Goal: Transaction & Acquisition: Register for event/course

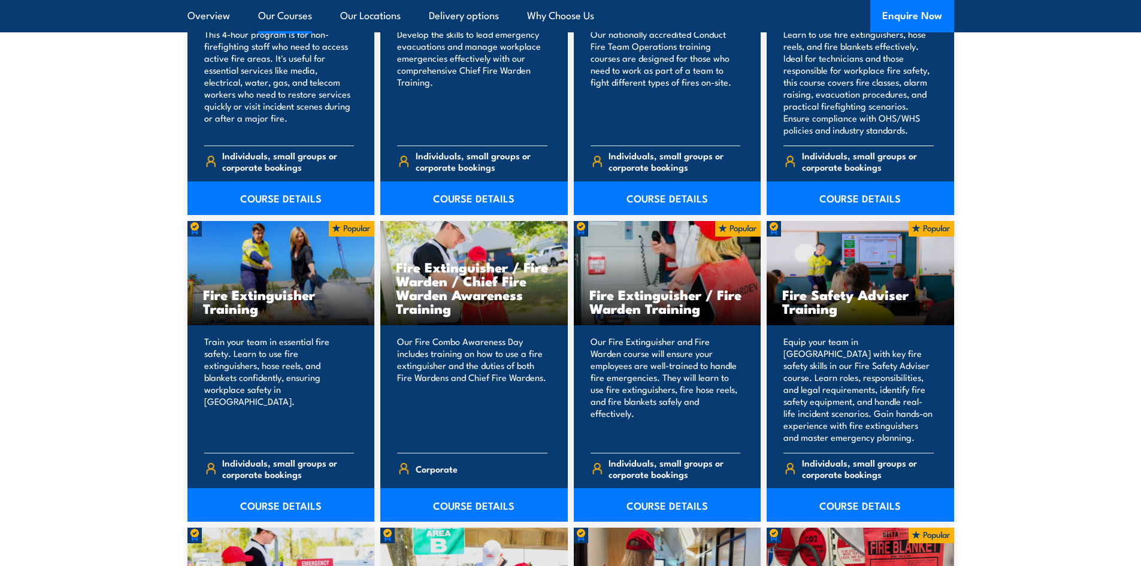
scroll to position [1138, 0]
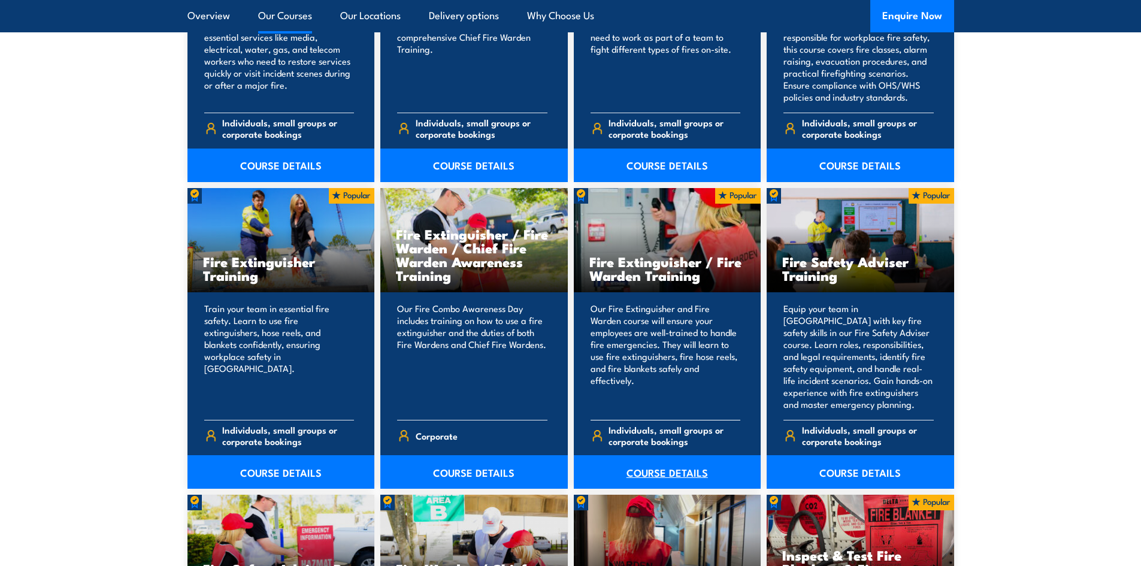
click at [655, 472] on link "COURSE DETAILS" at bounding box center [668, 472] width 188 height 34
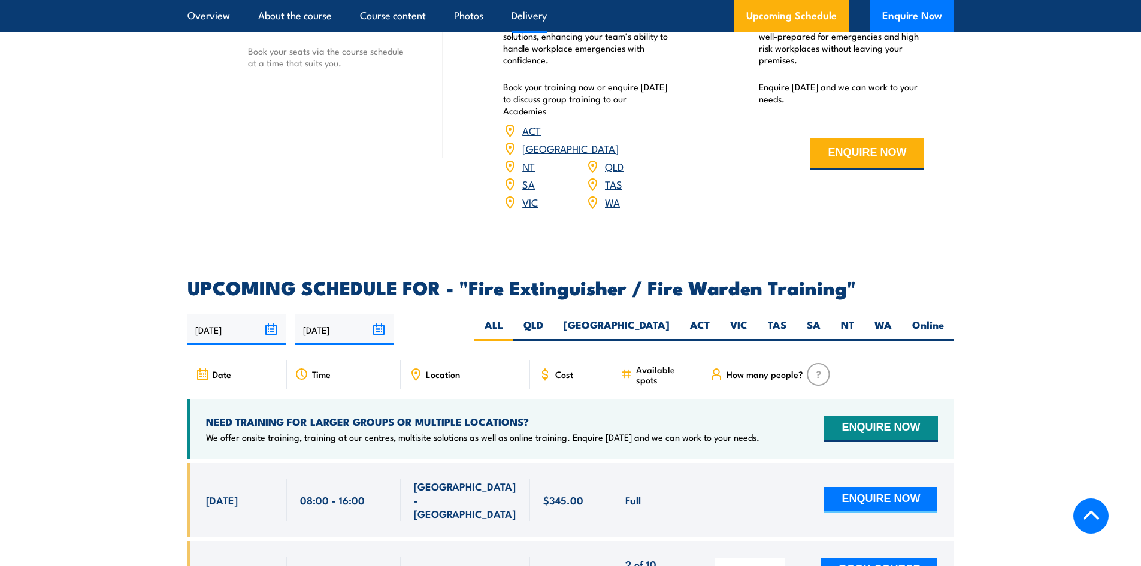
scroll to position [1798, 0]
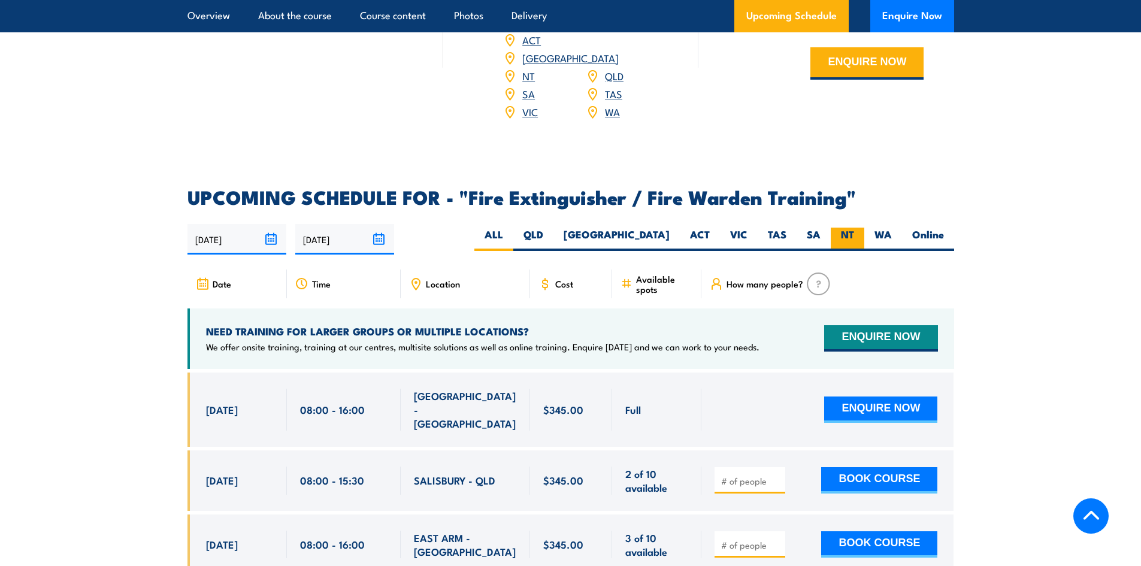
click at [855, 228] on label "NT" at bounding box center [848, 239] width 34 height 23
click at [855, 228] on input "NT" at bounding box center [858, 232] width 8 height 8
radio input "true"
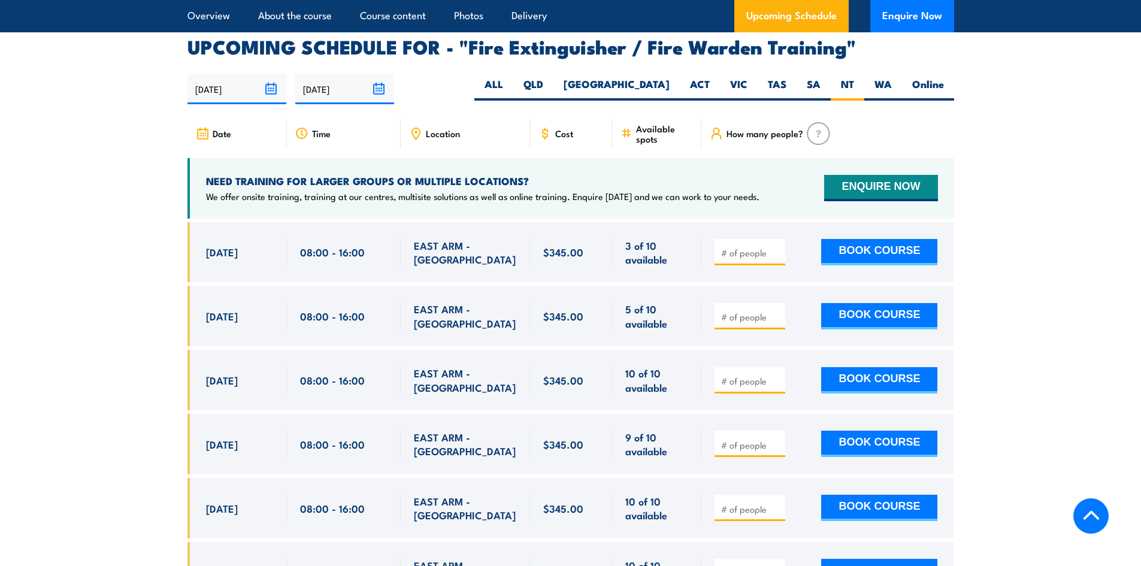
scroll to position [1968, 0]
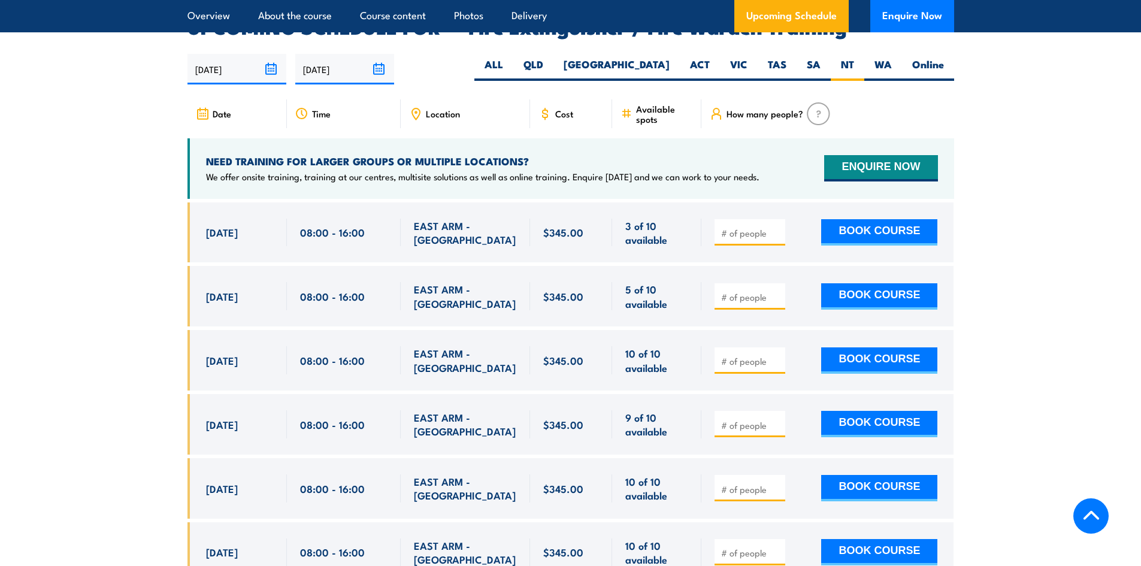
click at [760, 227] on input "number" at bounding box center [751, 233] width 60 height 12
type input "1"
click at [866, 222] on button "BOOK COURSE" at bounding box center [879, 232] width 116 height 26
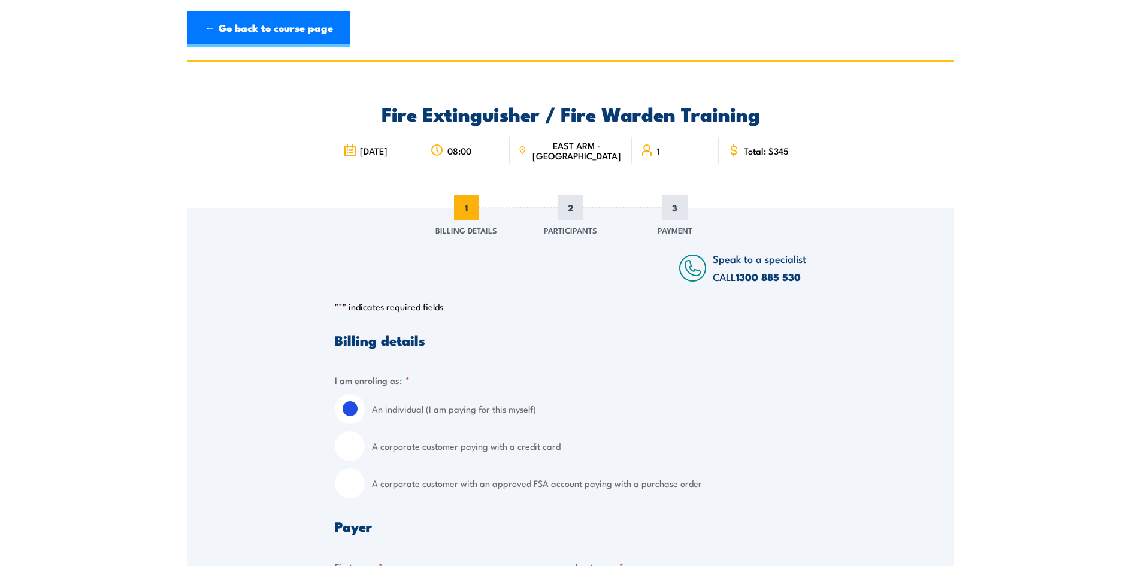
click at [363, 481] on input "A corporate customer with an approved FSA account paying with a purchase order" at bounding box center [350, 484] width 30 height 30
radio input "true"
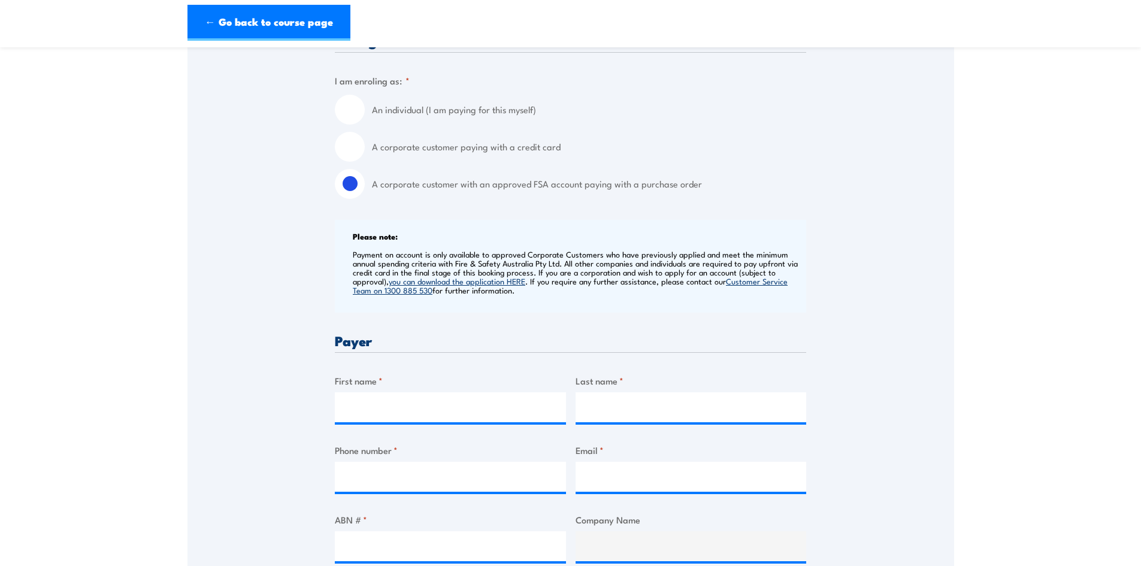
scroll to position [419, 0]
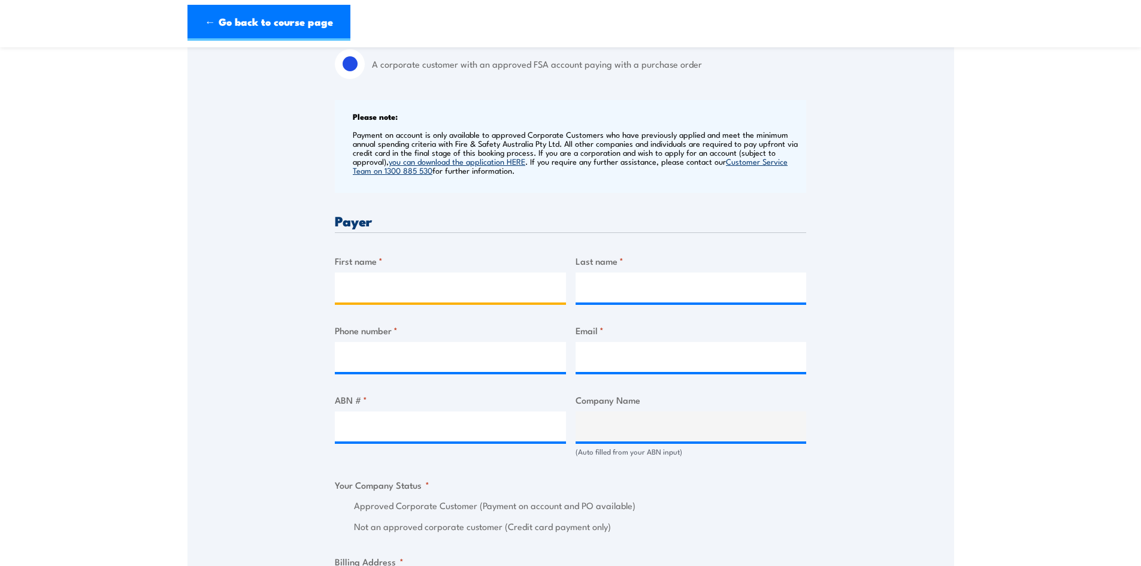
click at [493, 282] on input "First name *" at bounding box center [450, 288] width 231 height 30
type input "Tahnee"
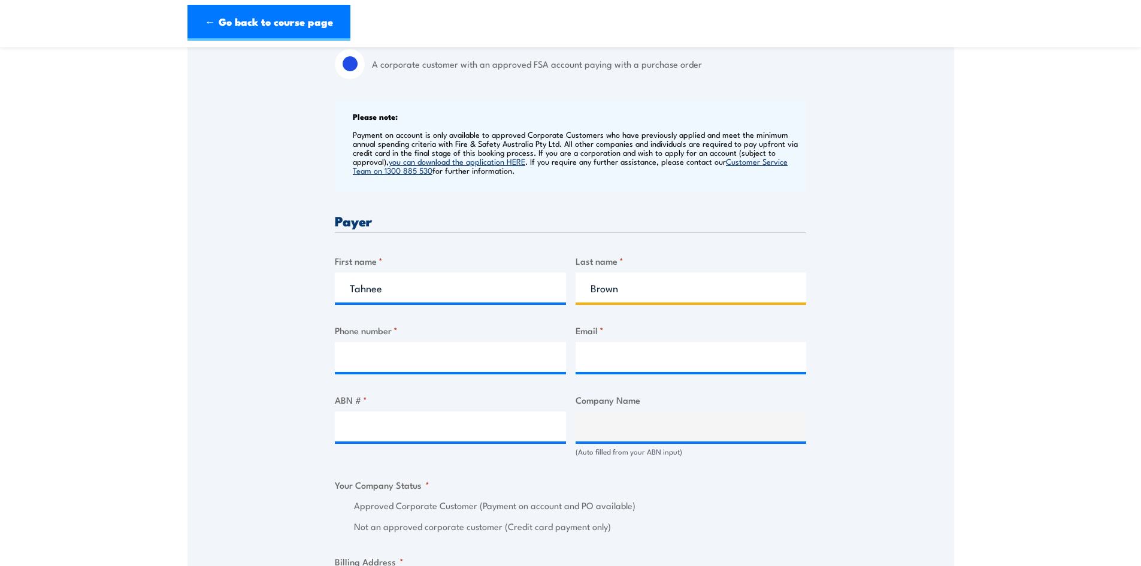
type input "Brown"
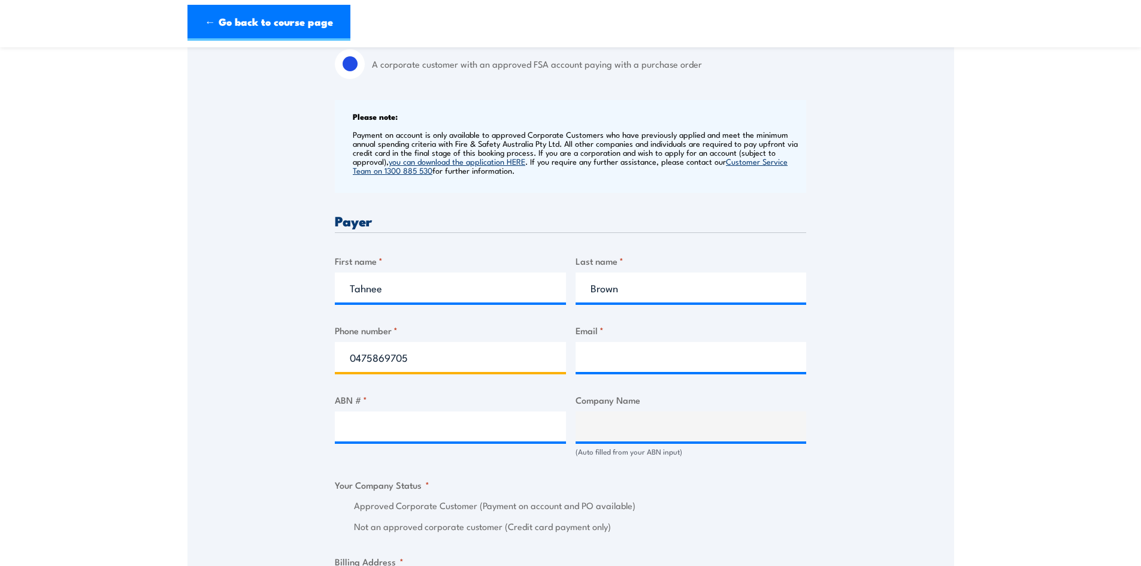
type input "0475869705"
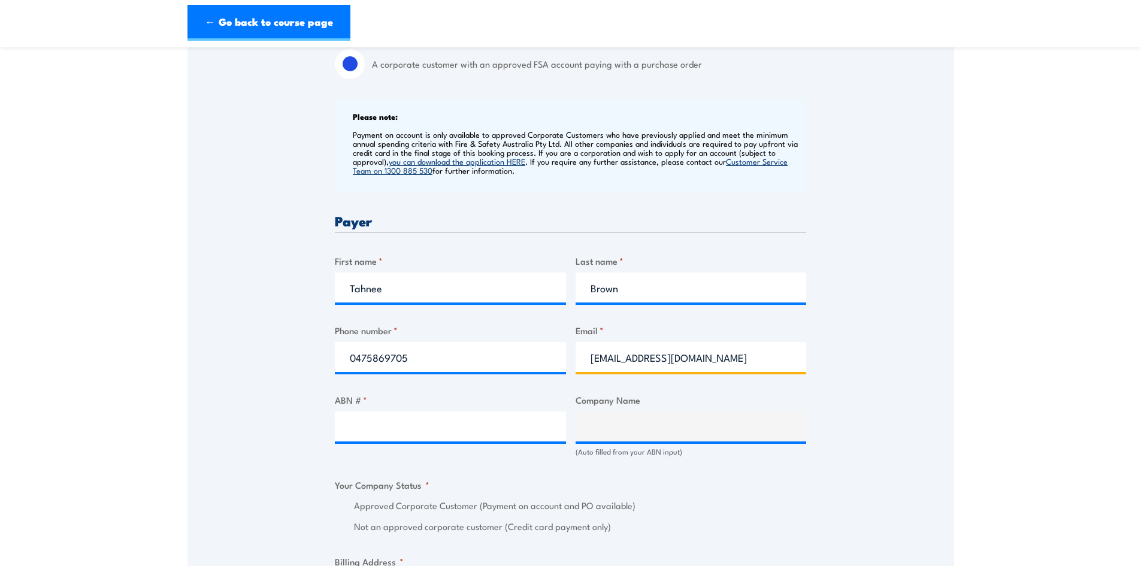
type input "tbrown@naafls.com.au"
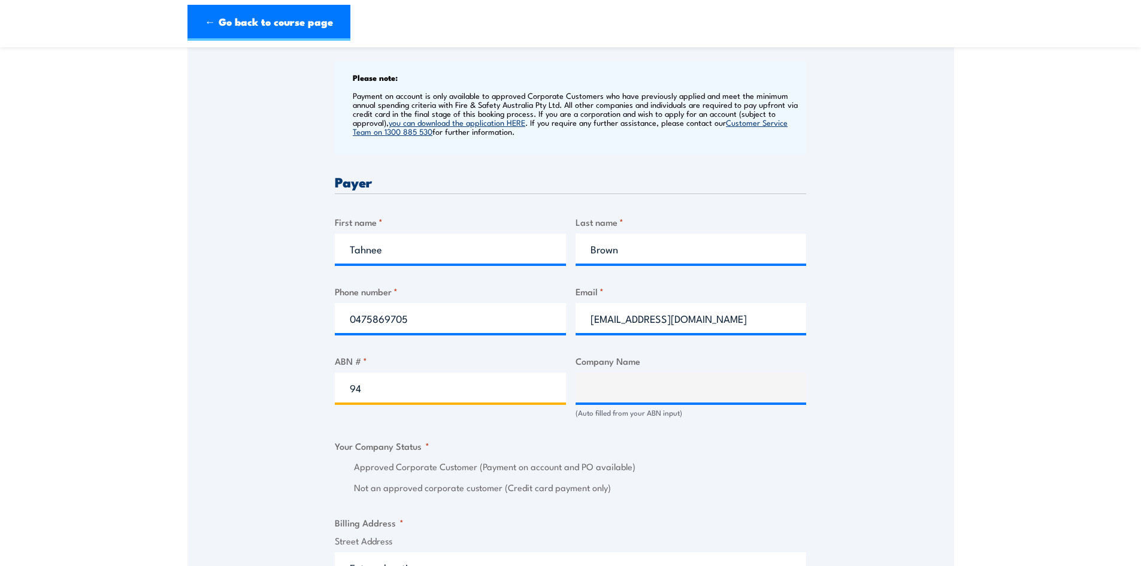
scroll to position [479, 0]
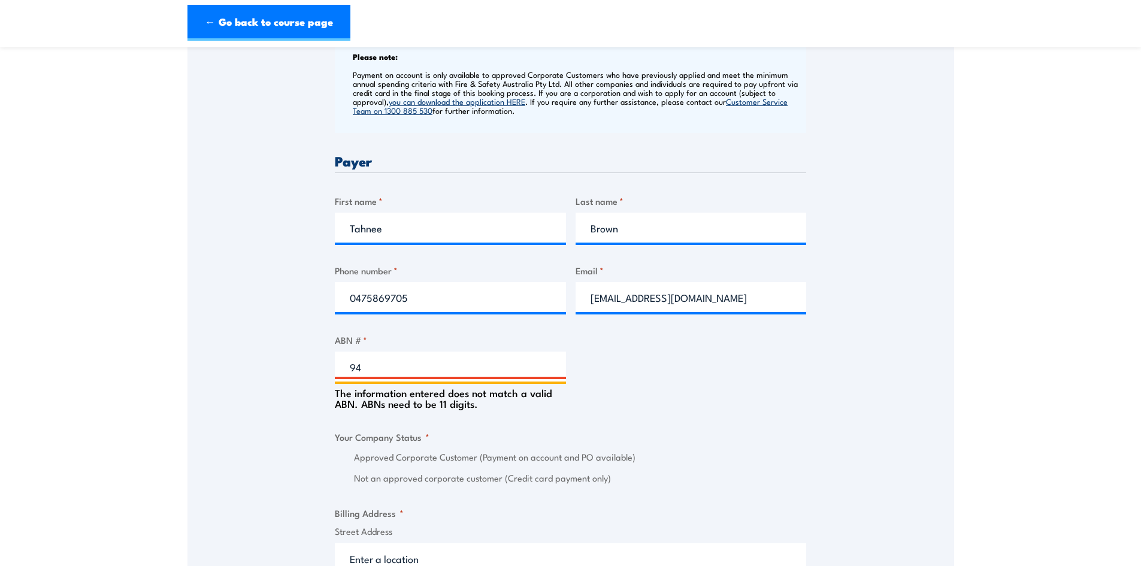
click at [498, 367] on input "94" at bounding box center [450, 367] width 231 height 30
type input "94099016613"
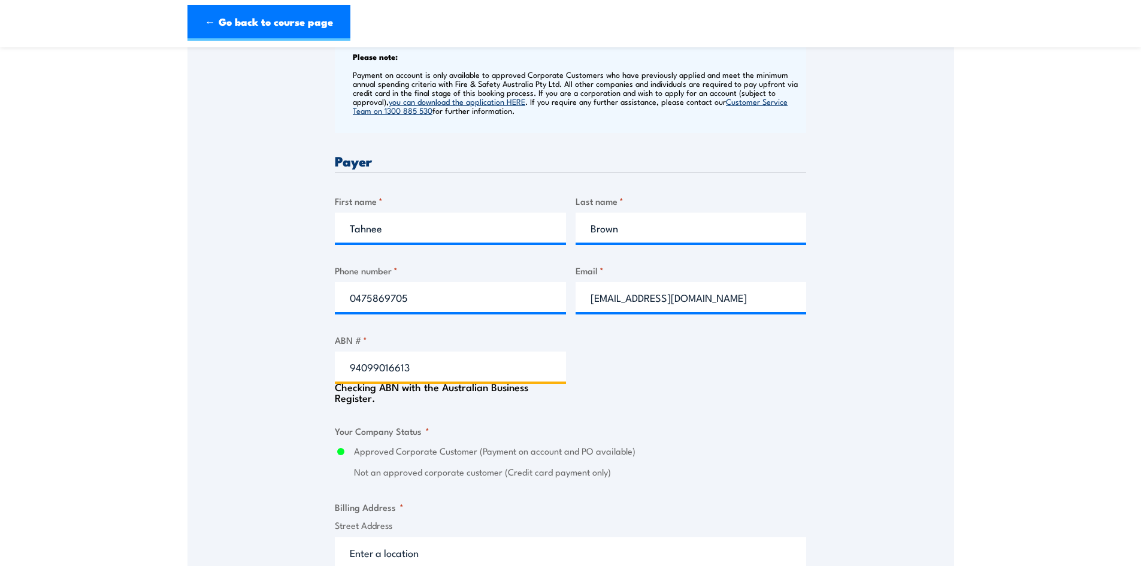
type input "NORTH AUSTRALIAN ABORIGINAL FAMILY LEGAL SERVICE - ABORIGINAL CORPORATION"
radio input "true"
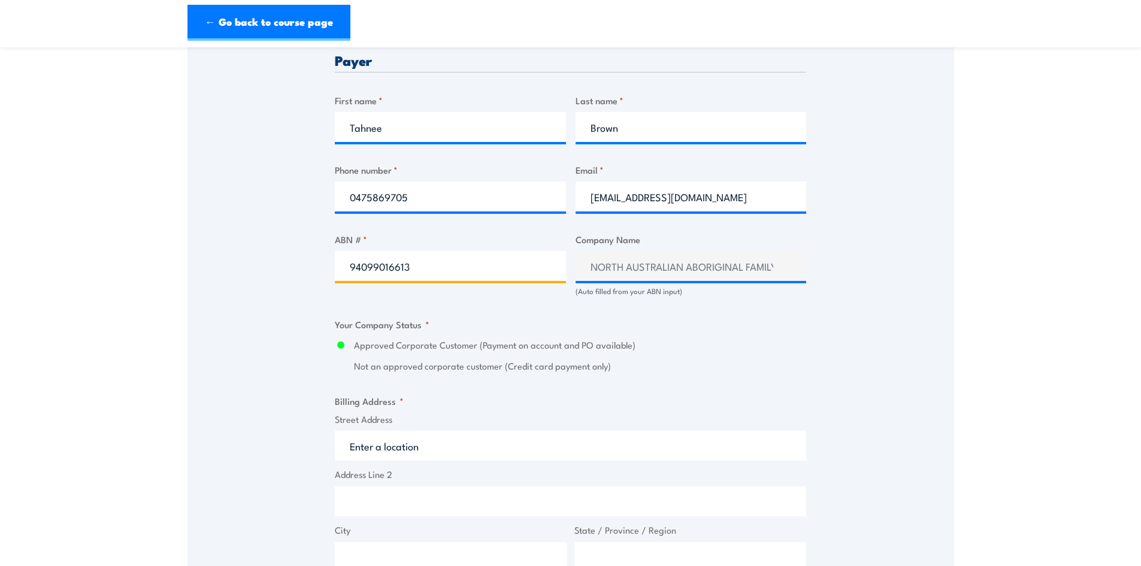
scroll to position [599, 0]
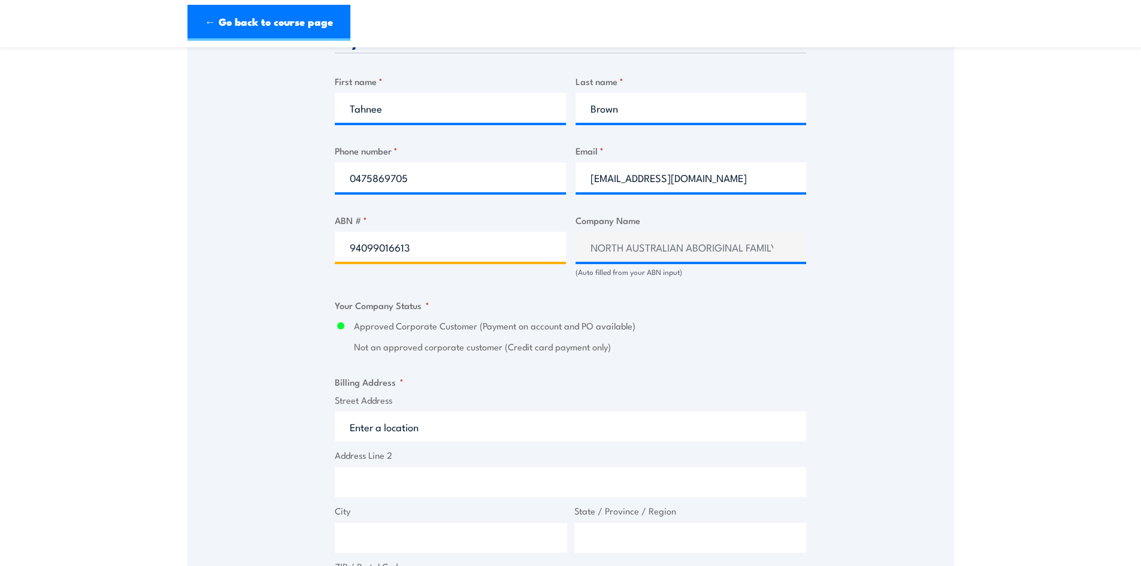
type input "94099016613"
click at [449, 421] on input "Street Address" at bounding box center [571, 427] width 472 height 30
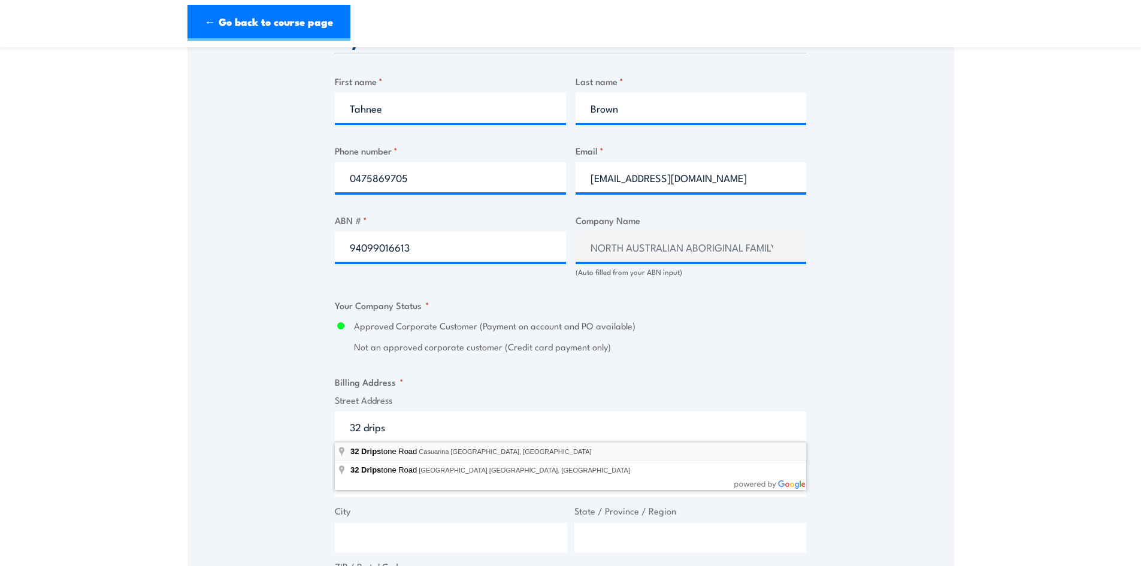
type input "32 Dripstone Road, Casuarina NT, Australia"
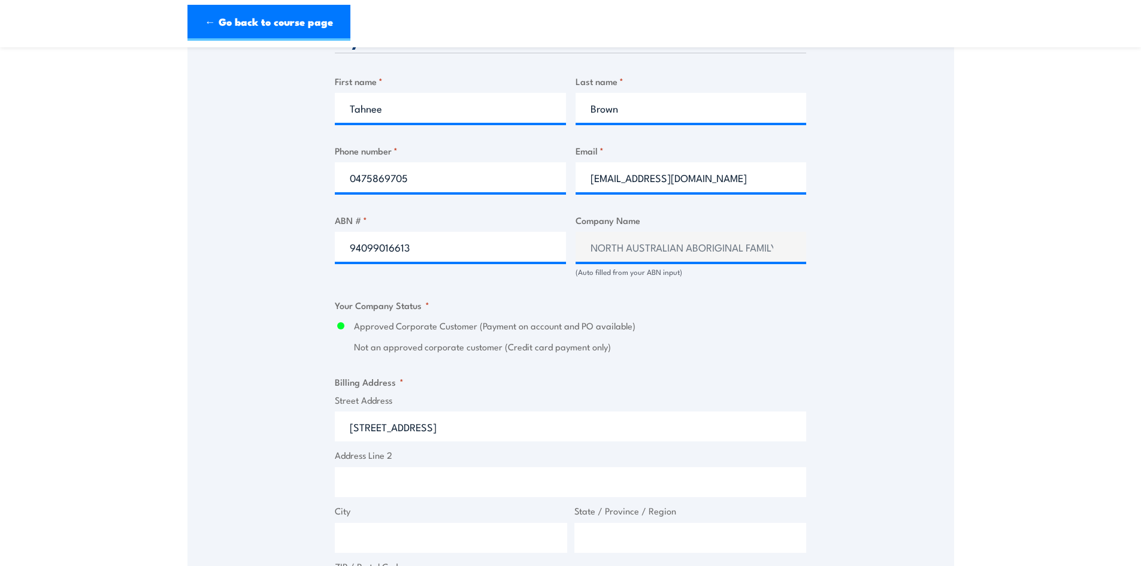
type input "32 Dripstone Rd"
type input "Casuarina"
type input "Northern Territory"
type input "0810"
select select "Australia"
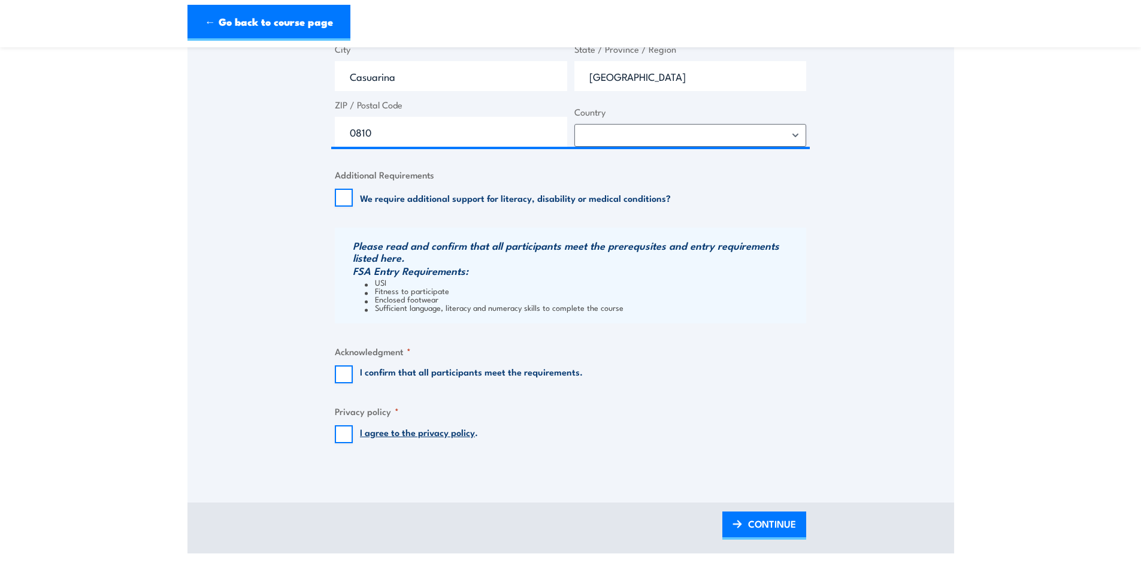
scroll to position [1138, 0]
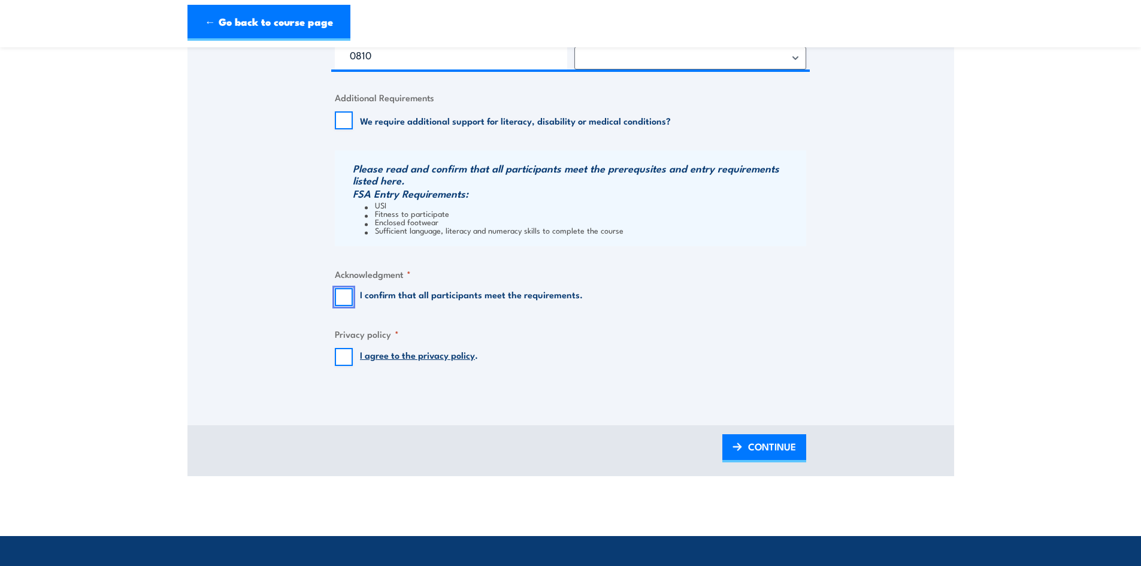
drag, startPoint x: 342, startPoint y: 303, endPoint x: 345, endPoint y: 319, distance: 16.5
click at [342, 302] on input "I confirm that all participants meet the requirements." at bounding box center [344, 297] width 18 height 18
checkbox input "true"
drag, startPoint x: 339, startPoint y: 357, endPoint x: 340, endPoint y: 362, distance: 6.1
click at [339, 360] on input "I agree to the privacy policy ." at bounding box center [344, 357] width 18 height 18
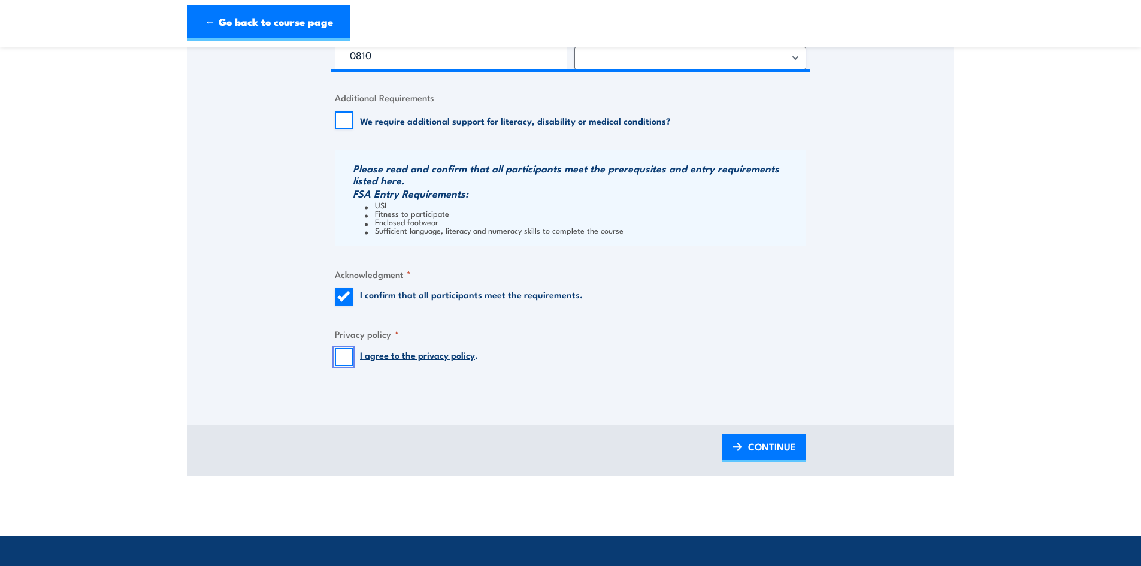
checkbox input "true"
click at [762, 448] on span "CONTINUE" at bounding box center [772, 447] width 48 height 32
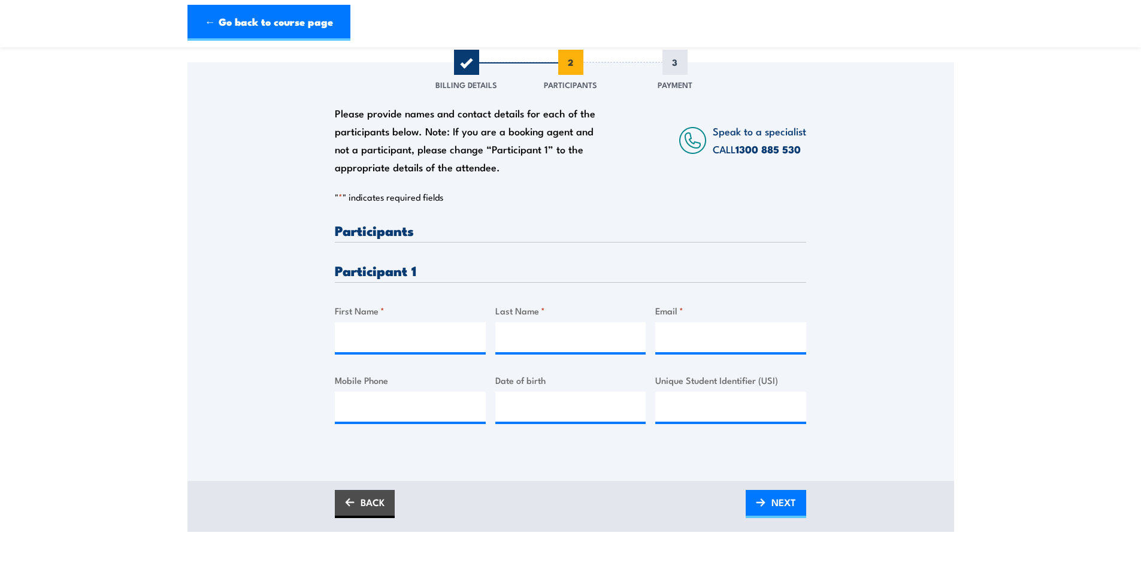
scroll to position [180, 0]
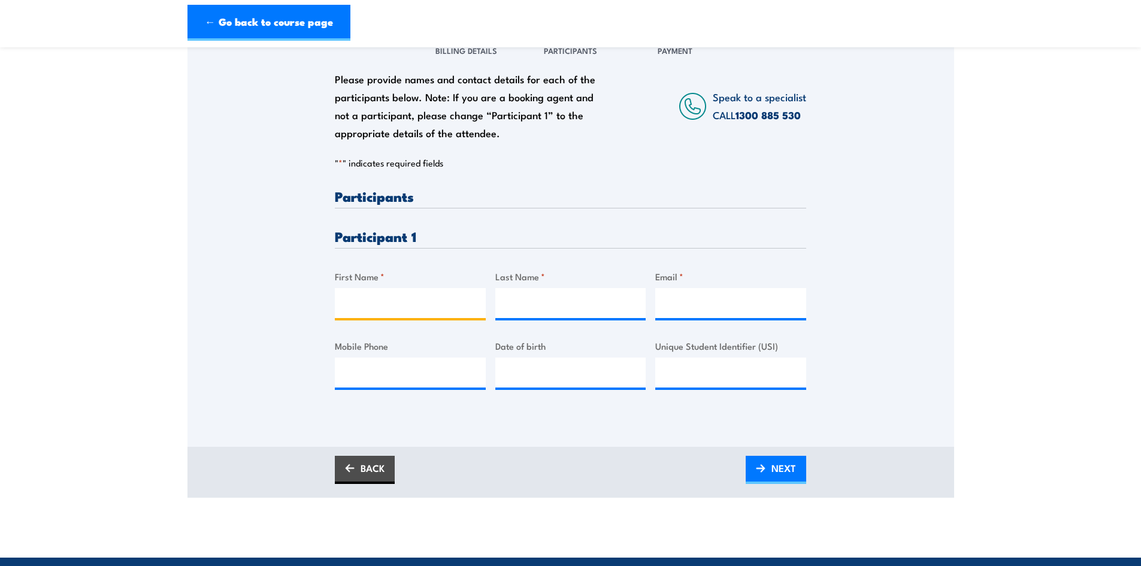
click at [422, 296] on input "First Name *" at bounding box center [410, 303] width 151 height 30
type input "Sarah"
type input "Thomas"
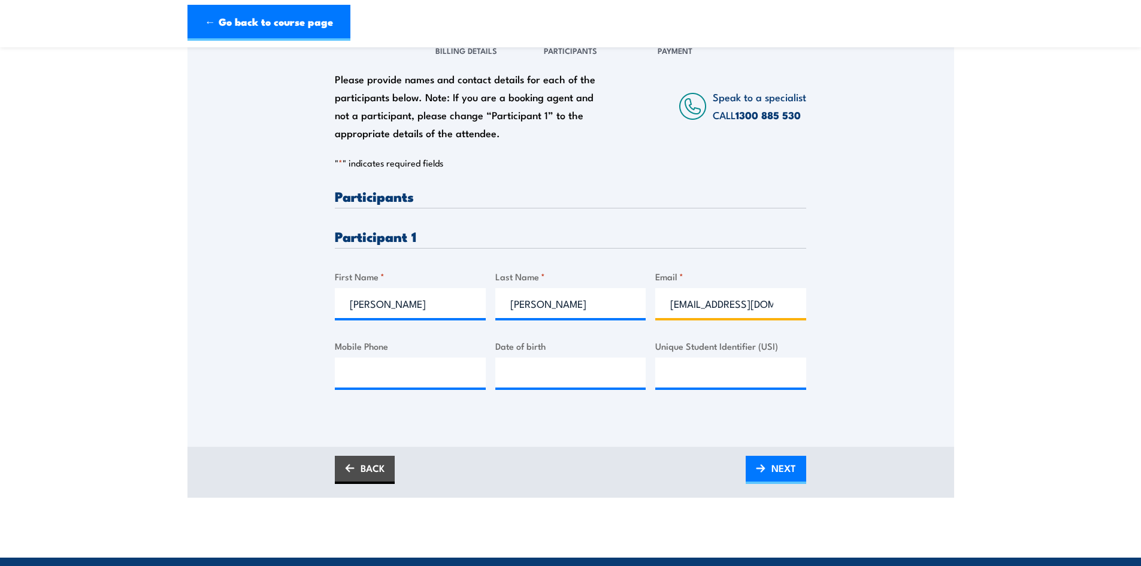
scroll to position [0, 5]
type input "sthomas@naafls.com.au"
type input "0448 023 110"
type input "__/__/____"
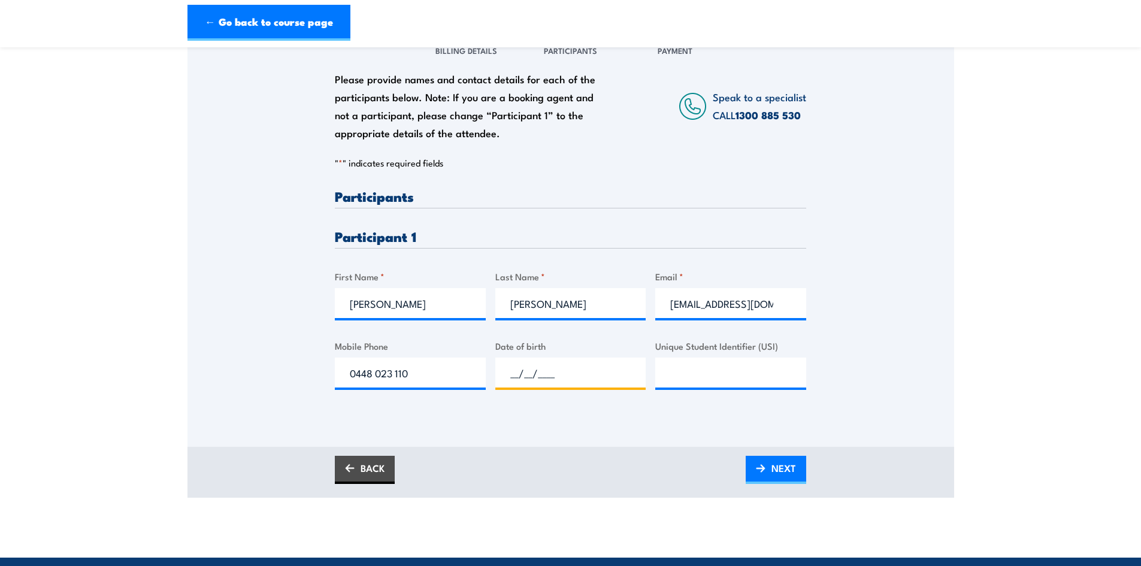
click at [607, 369] on input "__/__/____" at bounding box center [571, 373] width 151 height 30
click at [505, 369] on input "__/__/____" at bounding box center [571, 373] width 151 height 30
type input "10/02/2004"
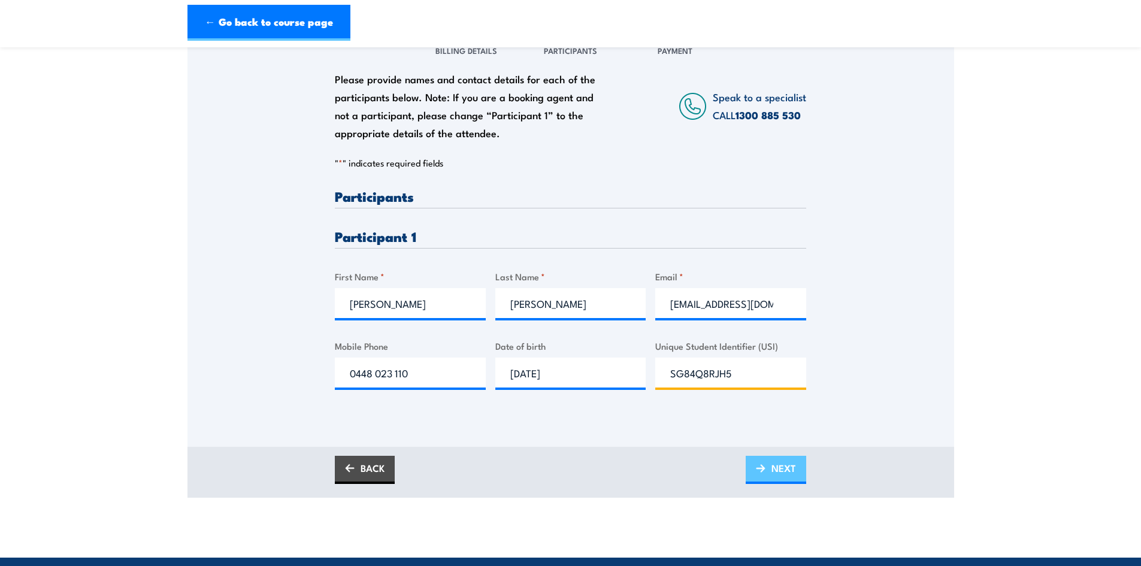
type input "SG84Q8RJH5"
click at [789, 463] on span "NEXT" at bounding box center [784, 468] width 25 height 32
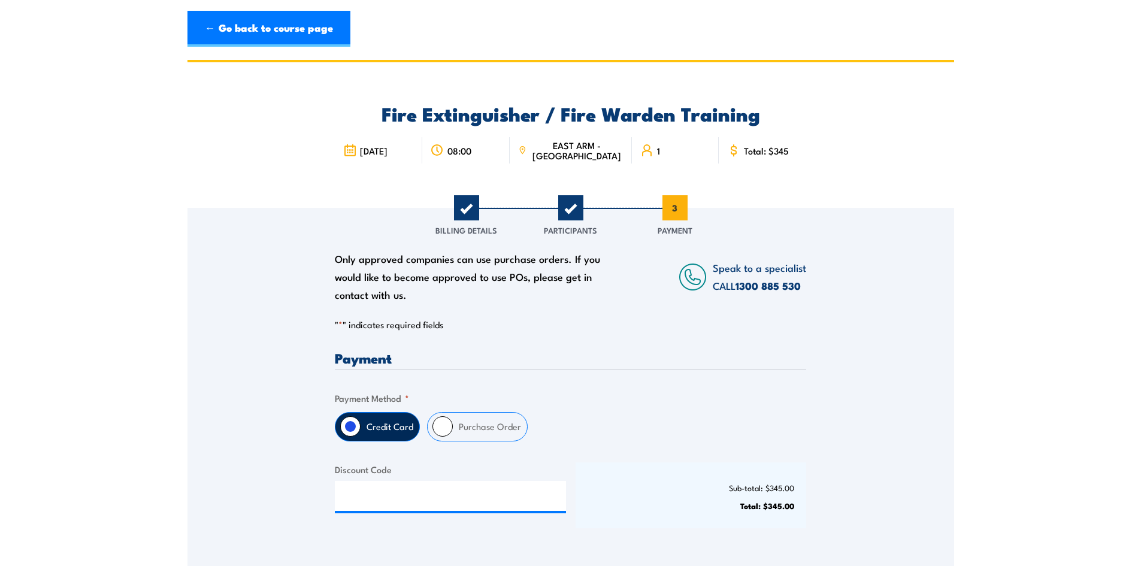
click at [488, 427] on label "Purchase Order" at bounding box center [490, 427] width 74 height 28
click at [453, 427] on input "Purchase Order" at bounding box center [443, 426] width 20 height 20
radio input "true"
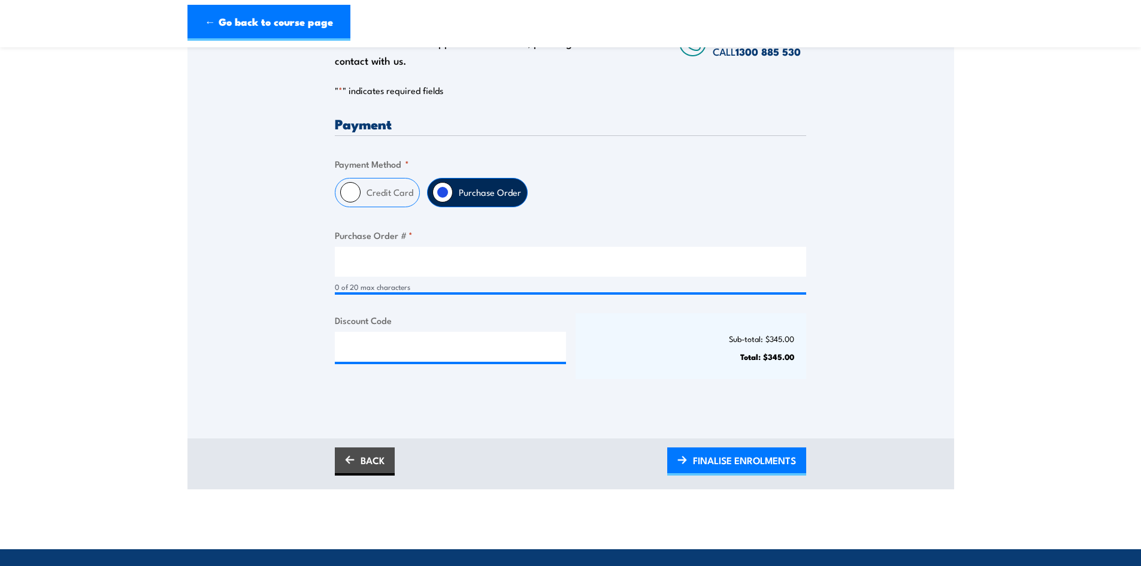
scroll to position [240, 0]
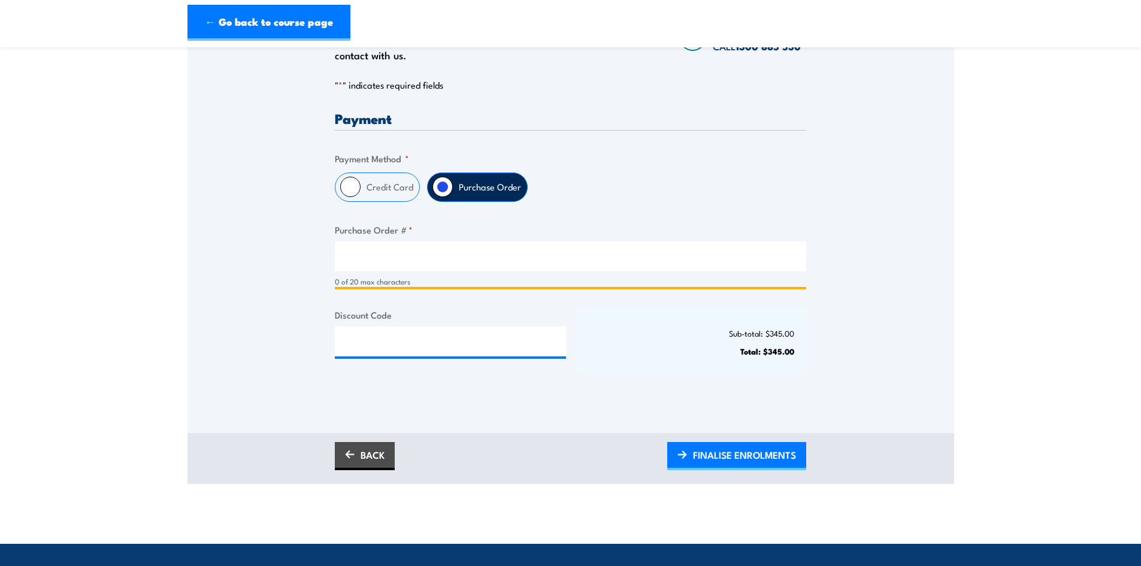
click at [444, 262] on input "Purchase Order # *" at bounding box center [571, 256] width 472 height 30
type input "0881"
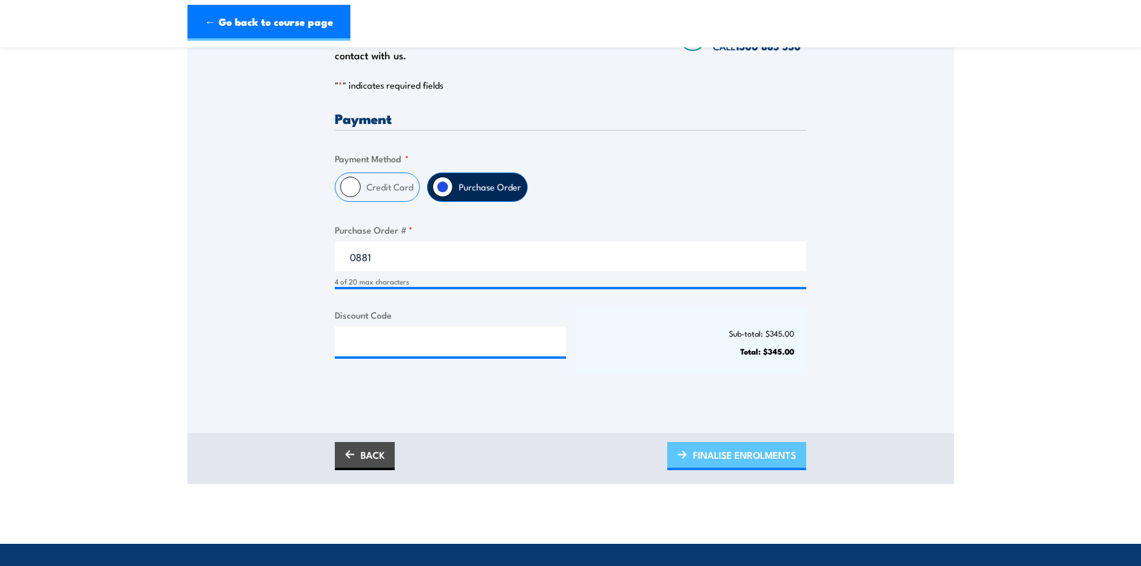
click at [737, 455] on span "FINALISE ENROLMENTS" at bounding box center [744, 455] width 103 height 32
